Goal: Task Accomplishment & Management: Complete application form

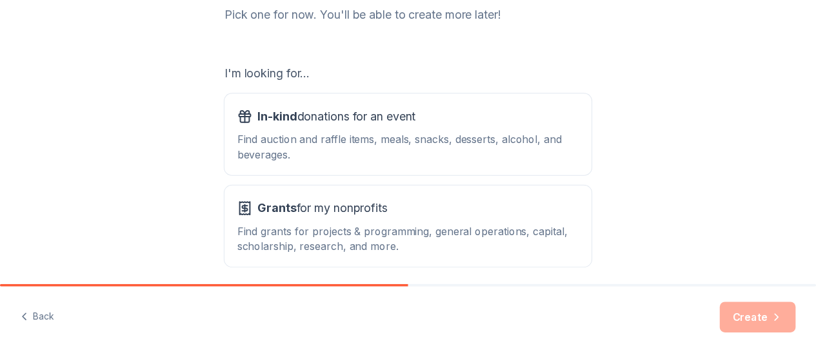
scroll to position [194, 0]
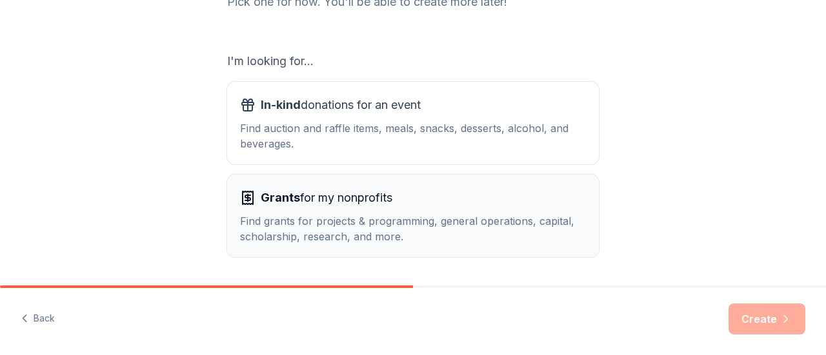
click at [268, 202] on span "Grants" at bounding box center [280, 198] width 39 height 14
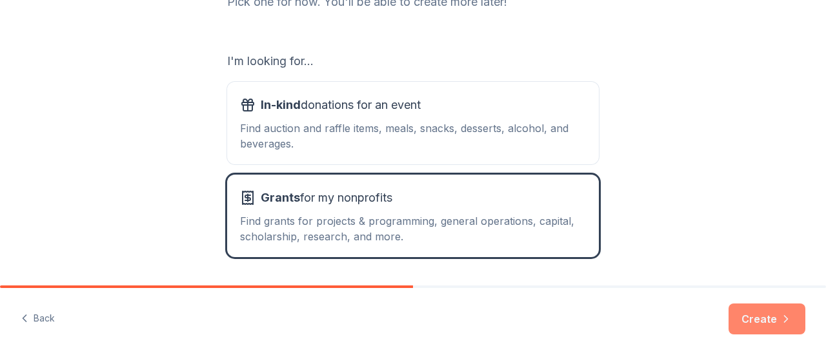
click at [748, 326] on button "Create" at bounding box center [766, 319] width 77 height 31
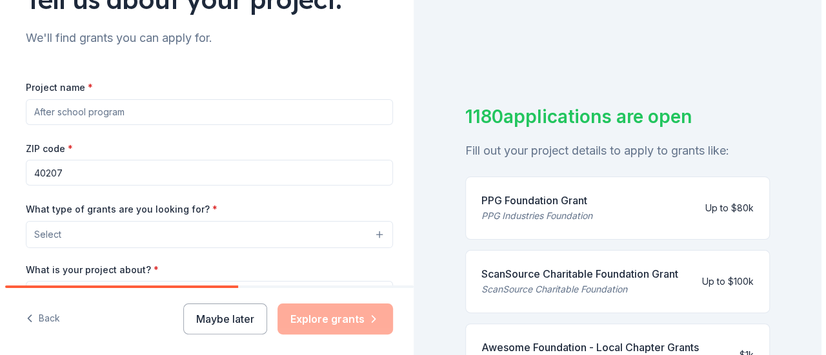
scroll to position [129, 0]
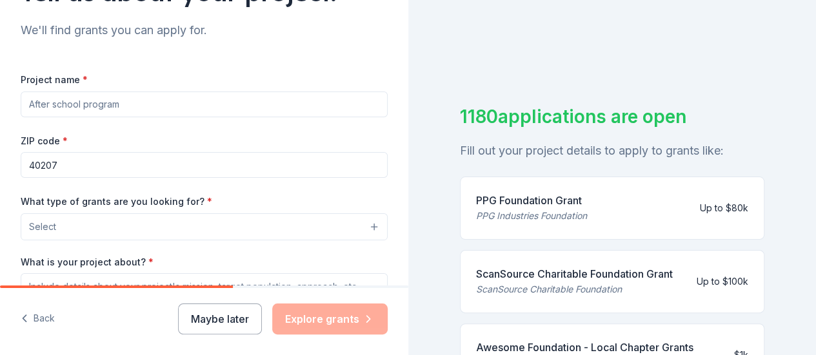
click at [144, 103] on input "Project name *" at bounding box center [204, 105] width 367 height 26
drag, startPoint x: 144, startPoint y: 103, endPoint x: 0, endPoint y: 19, distance: 167.1
click at [0, 19] on div "Tell us about your project. We'll find grants you can apply for. Project name *…" at bounding box center [204, 179] width 408 height 617
type input "[MEDICAL_DATA] Support Awareness"
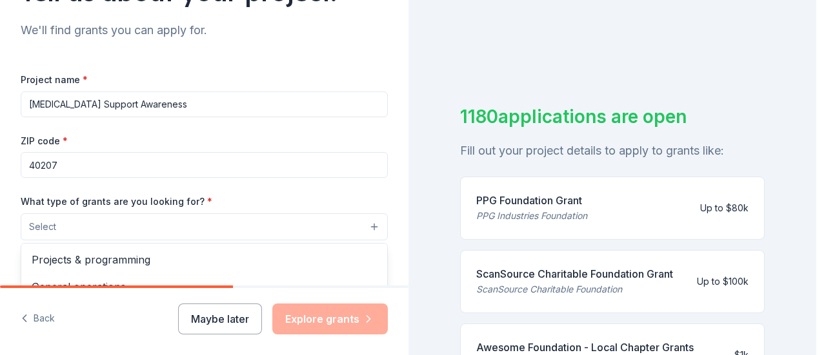
click at [347, 225] on button "Select" at bounding box center [204, 226] width 367 height 27
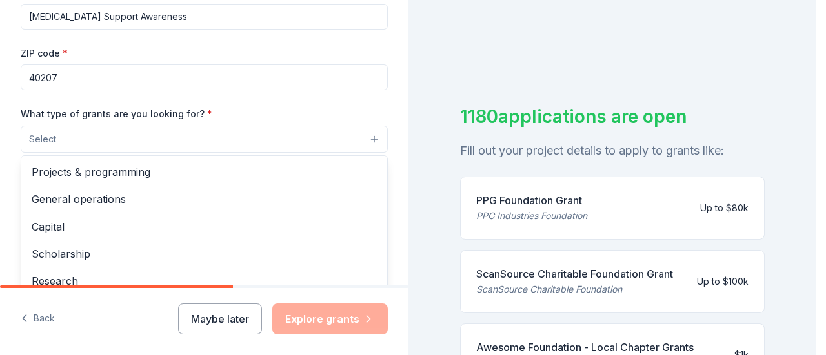
scroll to position [258, 0]
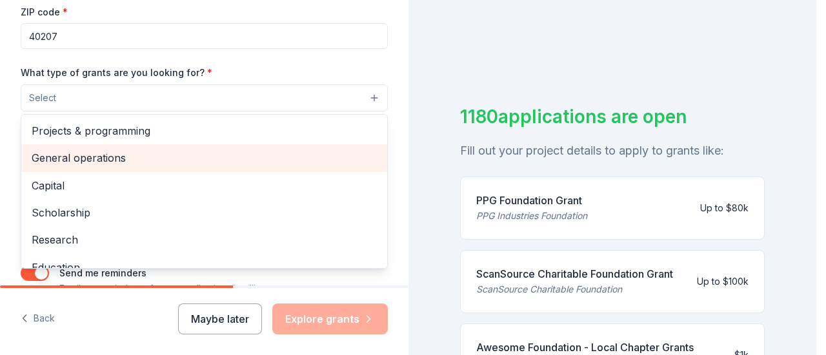
click at [129, 157] on span "General operations" at bounding box center [204, 158] width 345 height 17
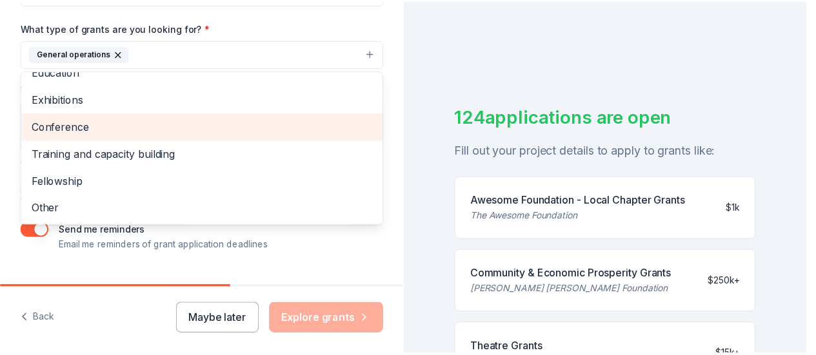
scroll to position [323, 0]
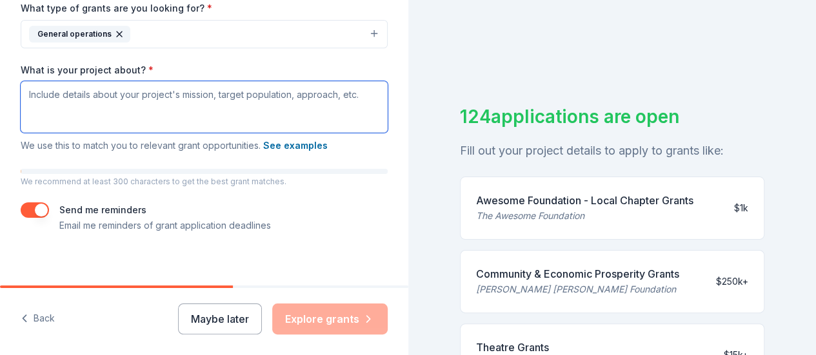
click at [59, 95] on textarea "What is your project about? *" at bounding box center [204, 107] width 367 height 52
paste textarea "This project will expand the reach of our successful peer-to-[MEDICAL_DATA] pro…"
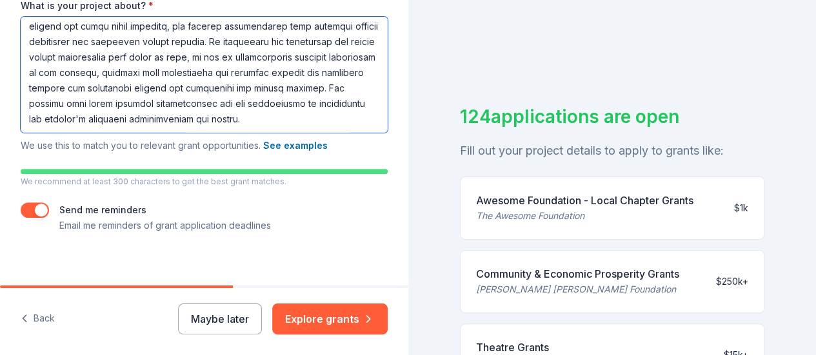
scroll to position [395, 0]
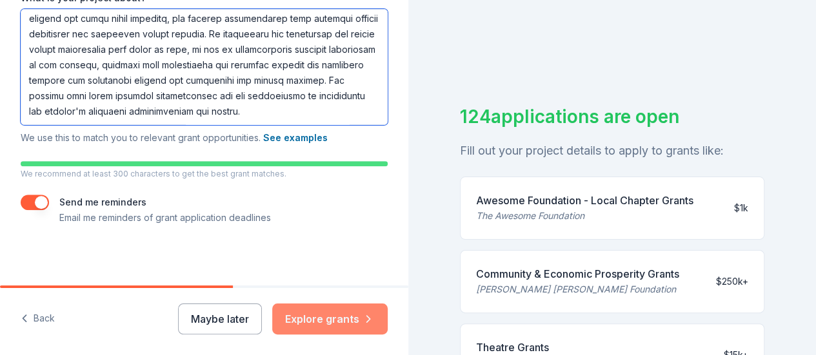
type textarea "This project will expand the reach of our successful peer-to-[MEDICAL_DATA] pro…"
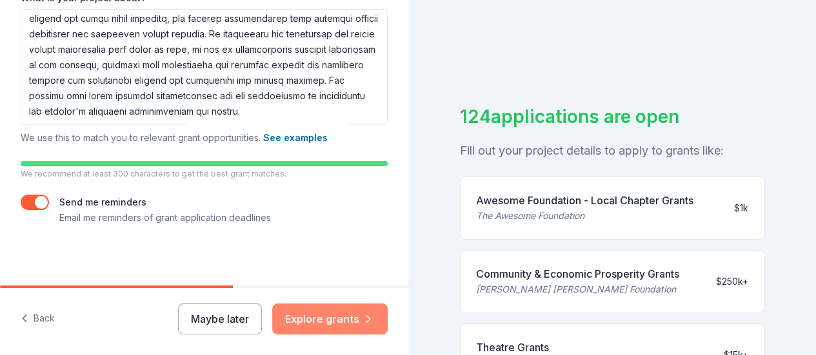
click at [364, 320] on icon "button" at bounding box center [368, 319] width 13 height 13
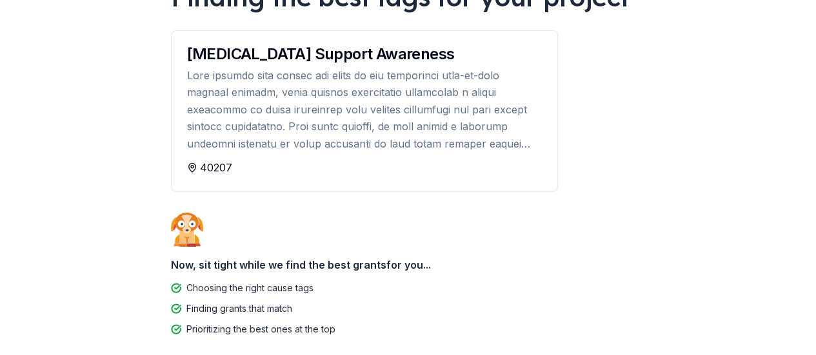
scroll to position [194, 0]
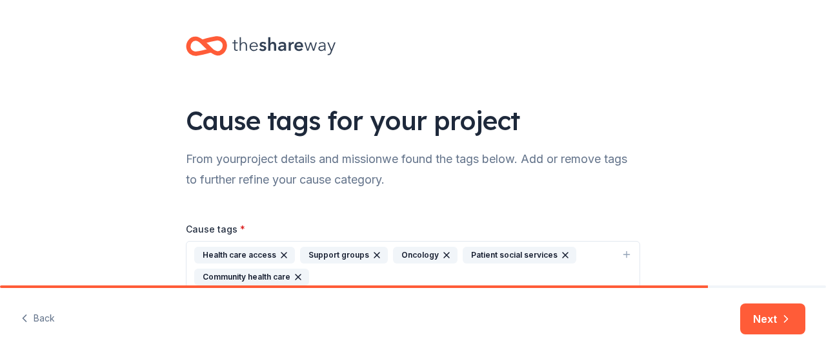
scroll to position [65, 0]
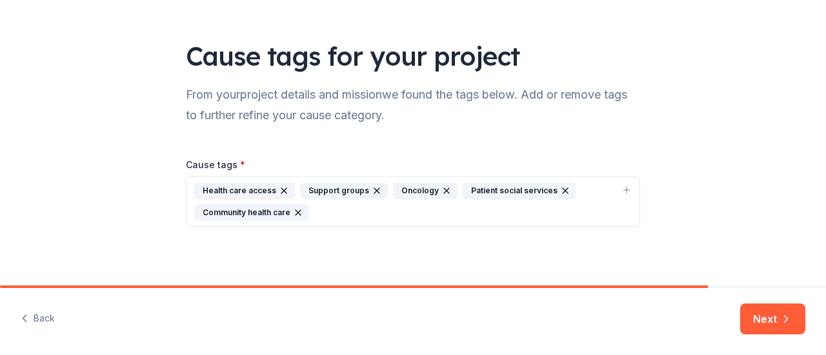
click at [624, 188] on icon "button" at bounding box center [626, 190] width 10 height 10
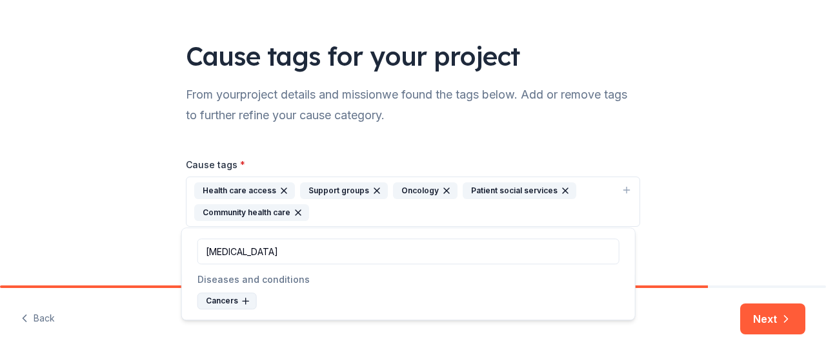
click at [228, 300] on div "Cancers" at bounding box center [226, 301] width 59 height 17
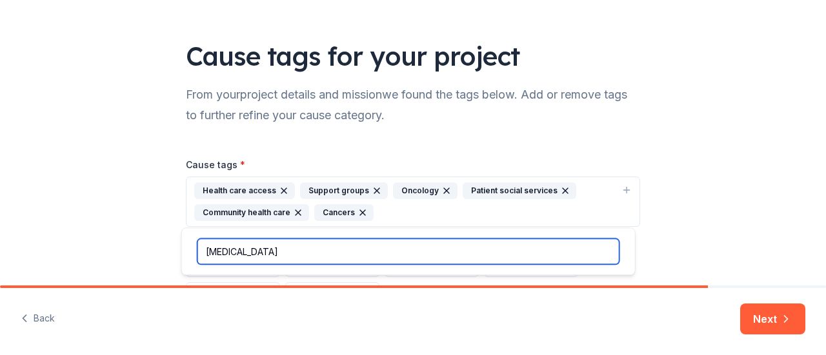
drag, startPoint x: 254, startPoint y: 252, endPoint x: 200, endPoint y: 256, distance: 54.3
click at [200, 256] on input "[MEDICAL_DATA]" at bounding box center [408, 252] width 422 height 26
click at [329, 251] on input "caregiver" at bounding box center [408, 252] width 422 height 26
drag, startPoint x: 326, startPoint y: 251, endPoint x: 199, endPoint y: 252, distance: 127.1
click at [199, 252] on input "caregiver" at bounding box center [408, 252] width 422 height 26
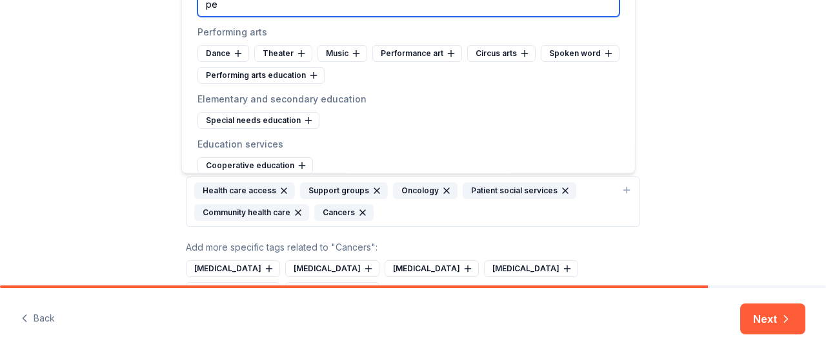
type input "p"
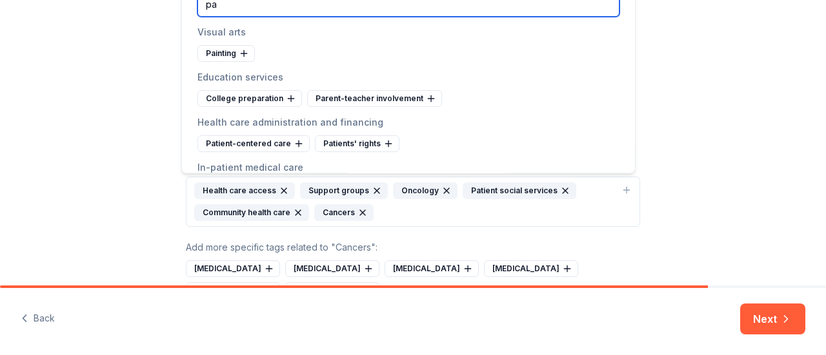
type input "p"
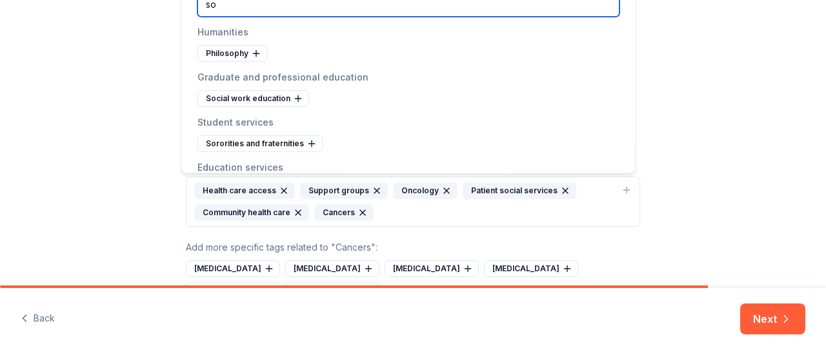
type input "s"
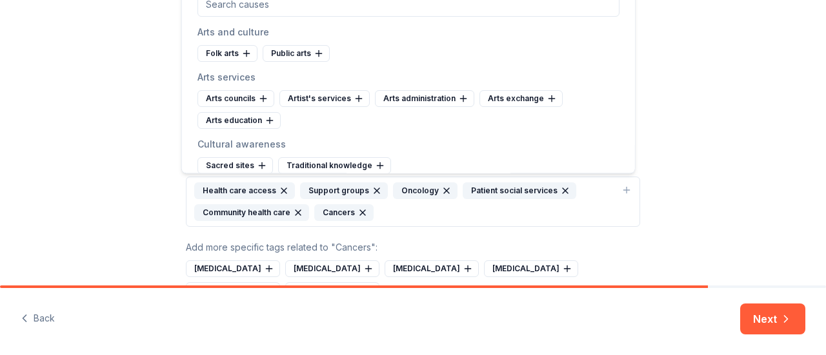
click at [668, 43] on div "Cause tags for your project From your project details and mission we found the …" at bounding box center [413, 148] width 826 height 426
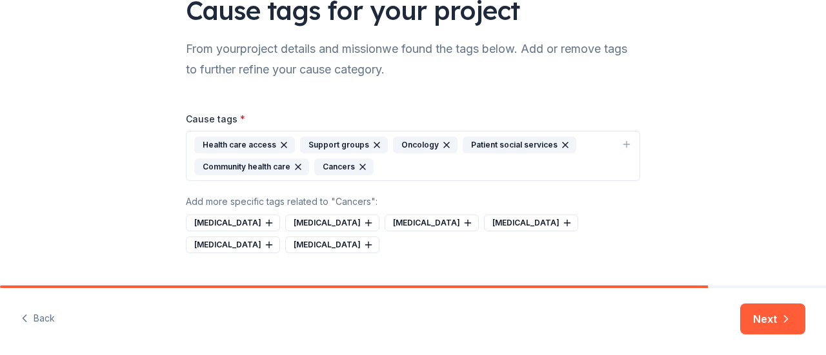
scroll to position [137, 0]
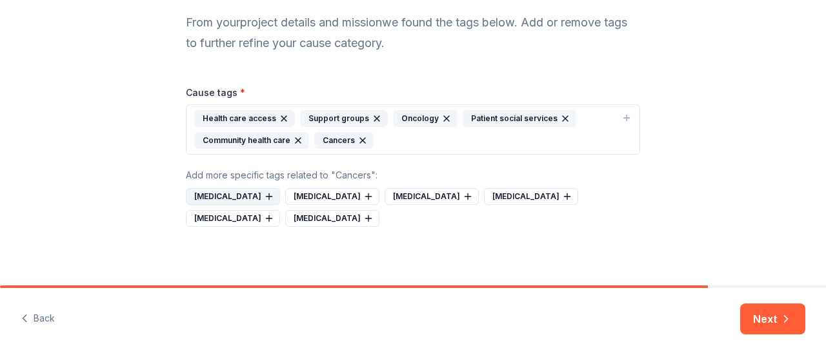
click at [210, 195] on div "[MEDICAL_DATA]" at bounding box center [233, 196] width 94 height 17
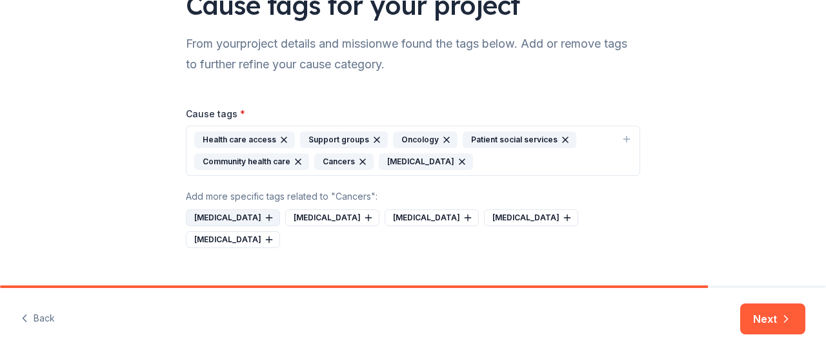
click at [213, 219] on div "[MEDICAL_DATA]" at bounding box center [233, 218] width 94 height 17
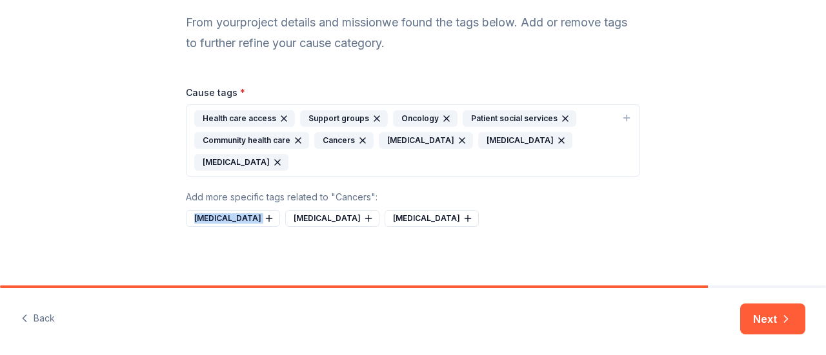
click at [213, 219] on div "[MEDICAL_DATA]" at bounding box center [233, 218] width 94 height 17
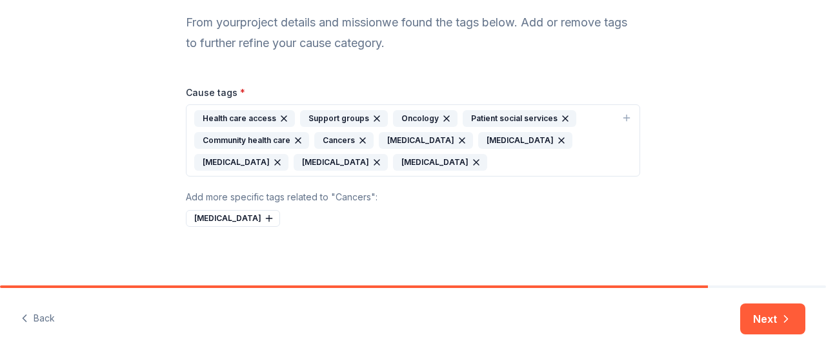
click at [213, 219] on div "[MEDICAL_DATA]" at bounding box center [233, 218] width 94 height 17
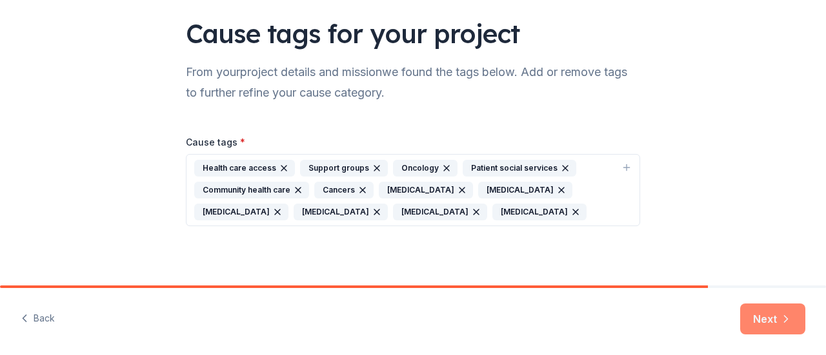
click at [771, 324] on button "Next" at bounding box center [772, 319] width 65 height 31
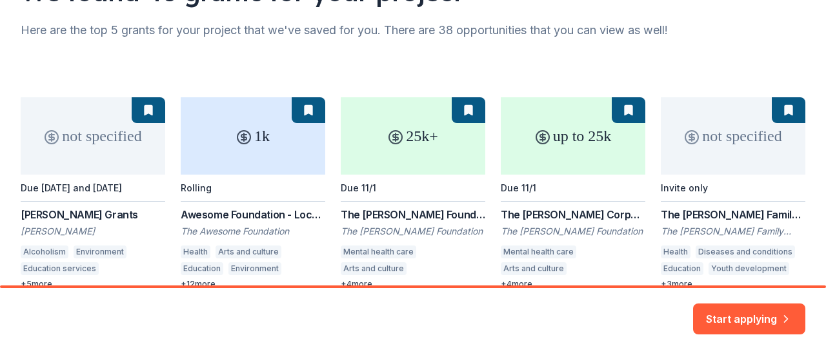
scroll to position [194, 0]
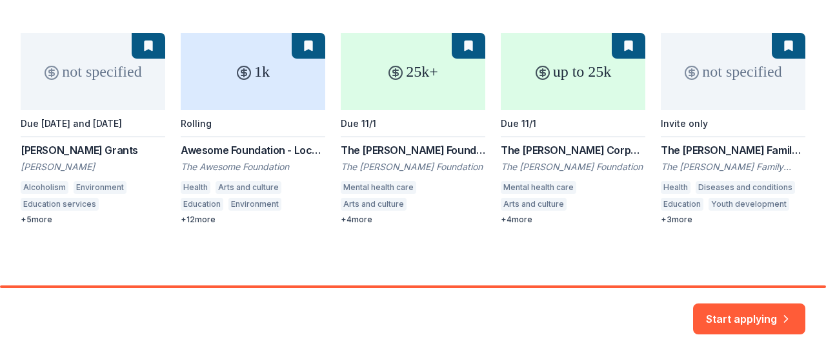
click at [551, 74] on div "not specified Due [DATE] and [DATE] [PERSON_NAME] Grants [PERSON_NAME] [MEDICAL…" at bounding box center [413, 129] width 784 height 192
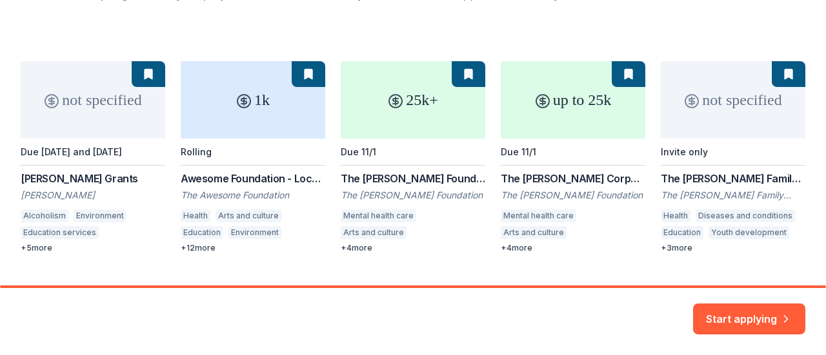
scroll to position [195, 0]
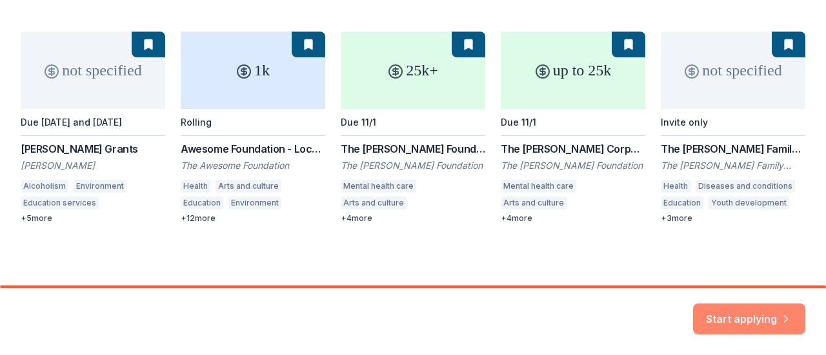
click at [766, 314] on button "Start applying" at bounding box center [749, 311] width 112 height 31
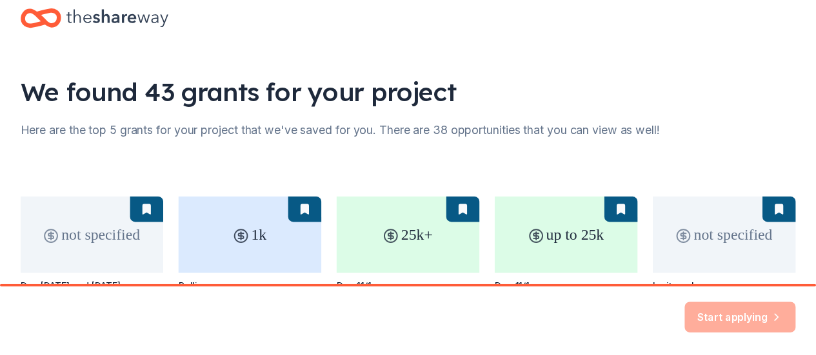
scroll to position [0, 0]
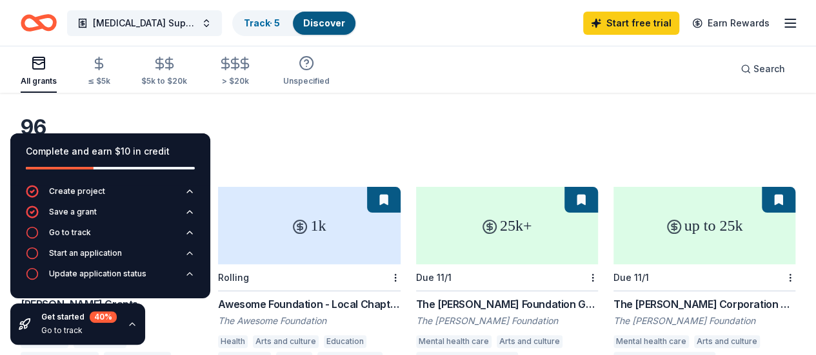
scroll to position [65, 0]
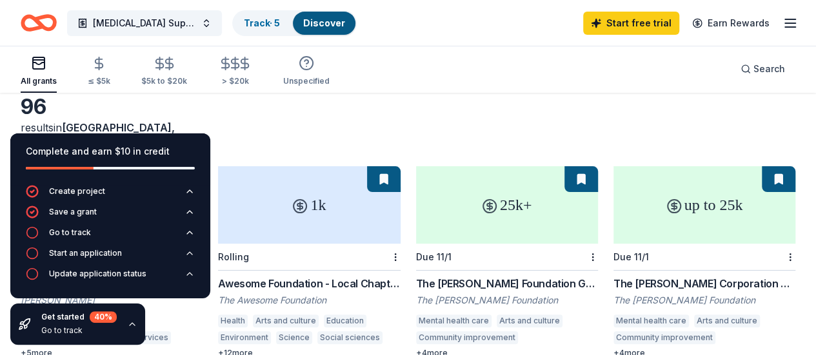
click at [441, 210] on div "25k+" at bounding box center [507, 204] width 182 height 77
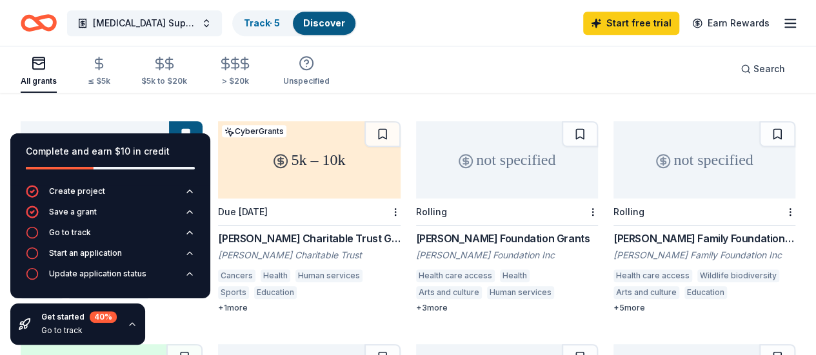
scroll to position [315, 0]
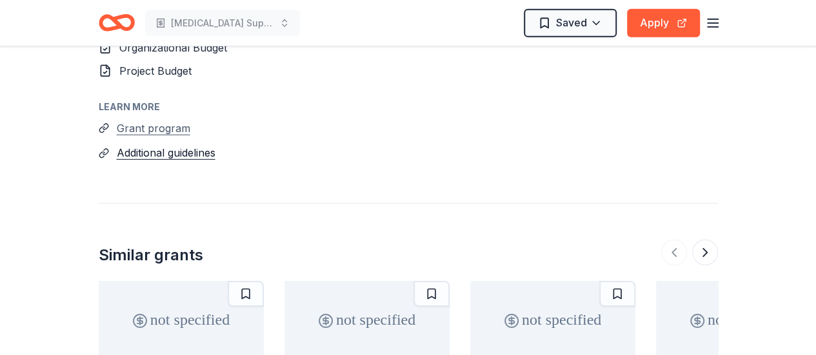
scroll to position [1871, 0]
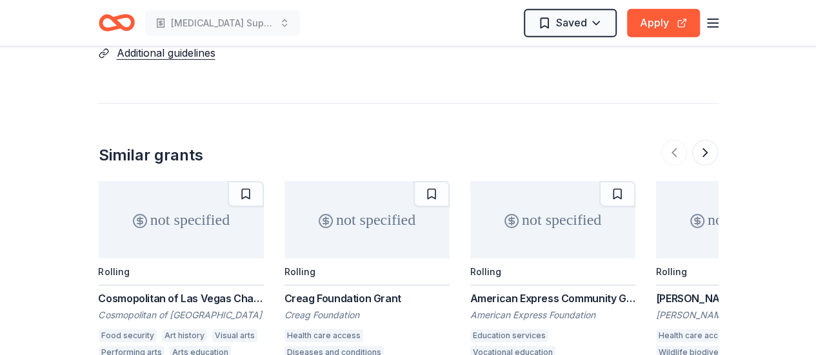
scroll to position [2000, 0]
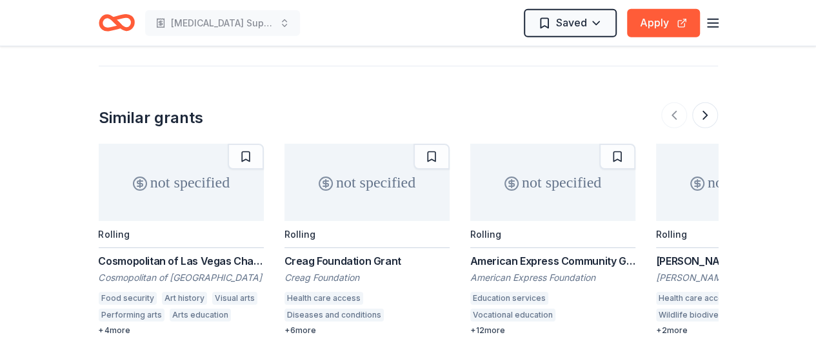
click at [355, 144] on div "not specified" at bounding box center [366, 182] width 165 height 77
drag, startPoint x: 245, startPoint y: 348, endPoint x: 475, endPoint y: 328, distance: 231.1
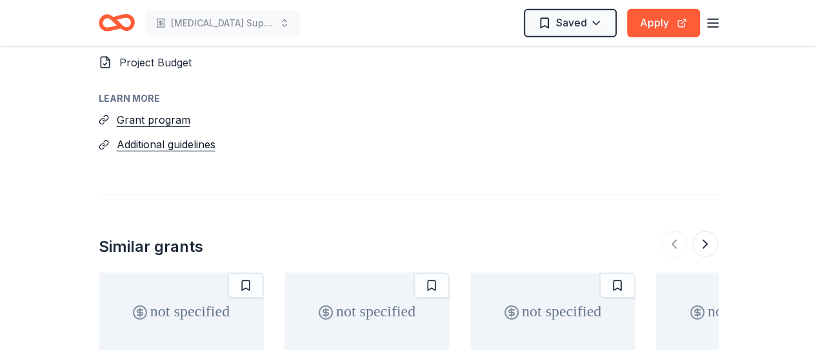
scroll to position [1935, 0]
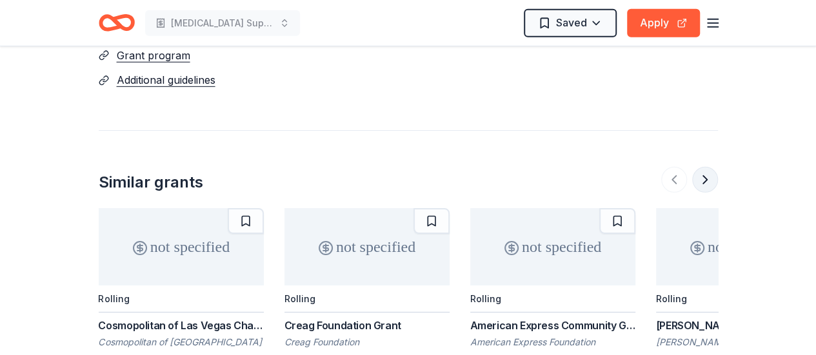
click at [700, 167] on button at bounding box center [705, 180] width 26 height 26
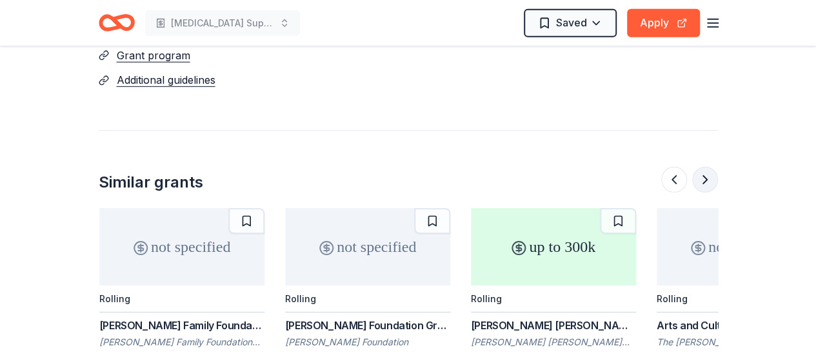
scroll to position [0, 557]
click at [706, 167] on button at bounding box center [705, 180] width 26 height 26
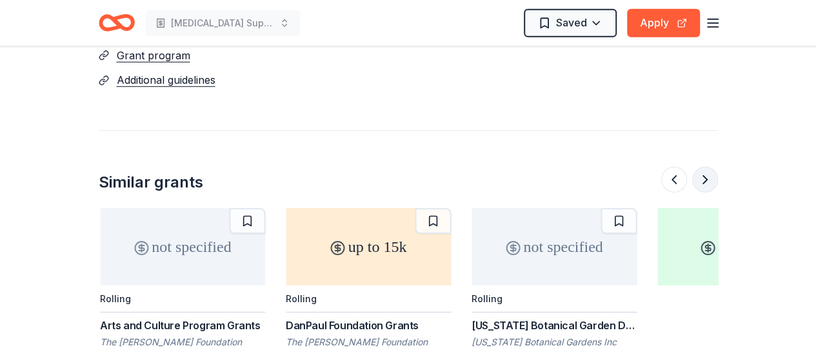
scroll to position [0, 1115]
click at [706, 167] on button at bounding box center [705, 180] width 26 height 26
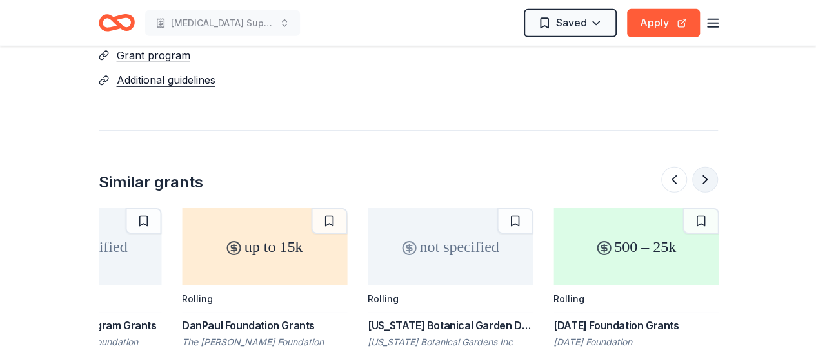
scroll to position [0, 1218]
click at [677, 167] on button at bounding box center [674, 180] width 26 height 26
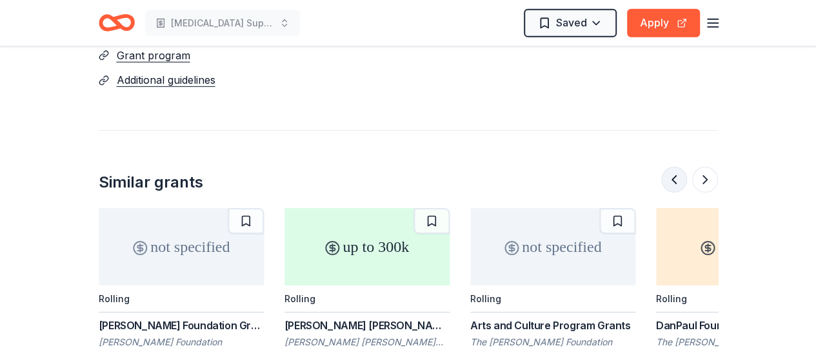
click at [677, 167] on button at bounding box center [674, 180] width 26 height 26
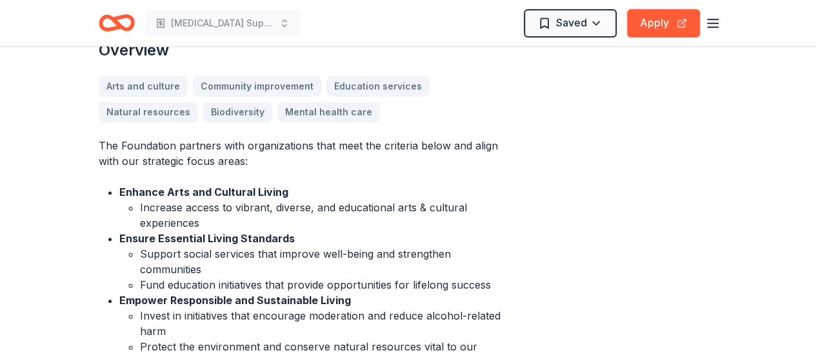
scroll to position [387, 0]
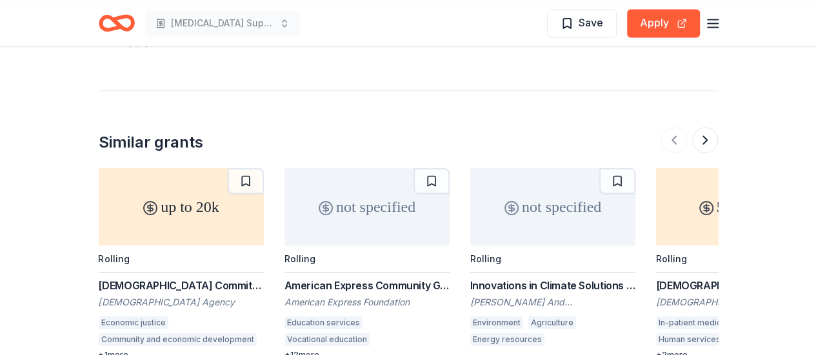
scroll to position [1032, 0]
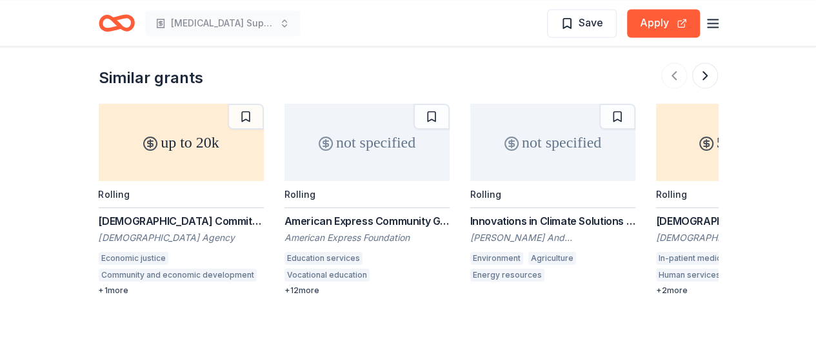
click at [108, 291] on div "+ 1 more" at bounding box center [181, 291] width 165 height 10
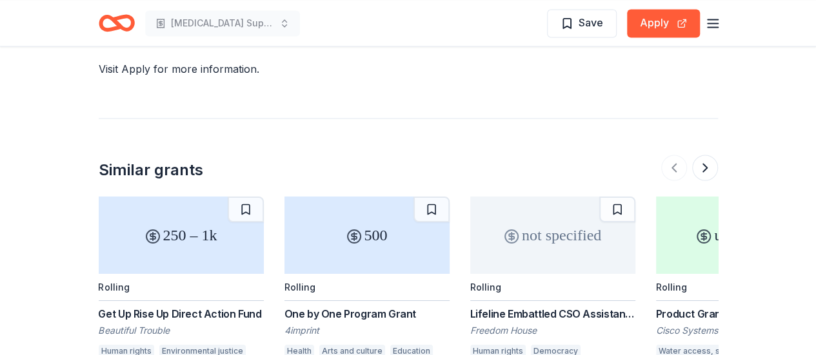
scroll to position [1097, 0]
